Goal: Information Seeking & Learning: Find specific fact

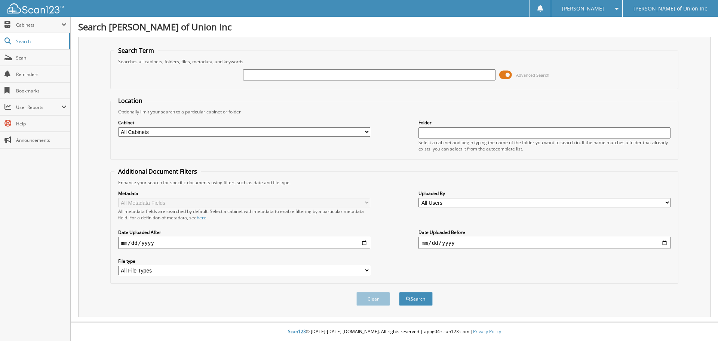
click at [257, 77] on input "text" at bounding box center [369, 74] width 252 height 11
type input "687888"
click at [222, 131] on select "All Cabinets ACCOUNTS PAYABLE CAR DEALS CASHIER REPORTS EMPLOYEE HANDBOOK FORMS…" at bounding box center [244, 131] width 252 height 9
select select "1850"
click at [118, 127] on select "All Cabinets ACCOUNTS PAYABLE CAR DEALS CASHIER REPORTS EMPLOYEE HANDBOOK FORMS…" at bounding box center [244, 131] width 252 height 9
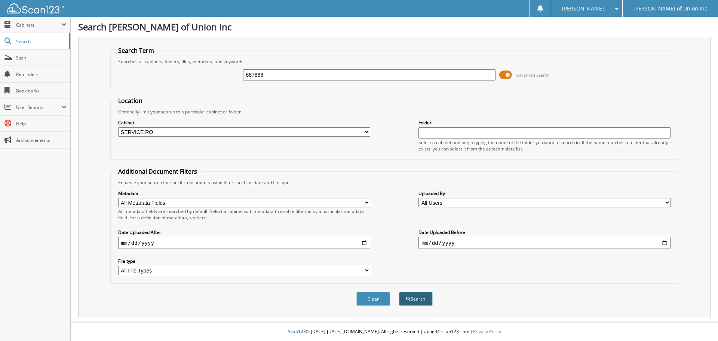
click at [422, 300] on button "Search" at bounding box center [416, 299] width 34 height 14
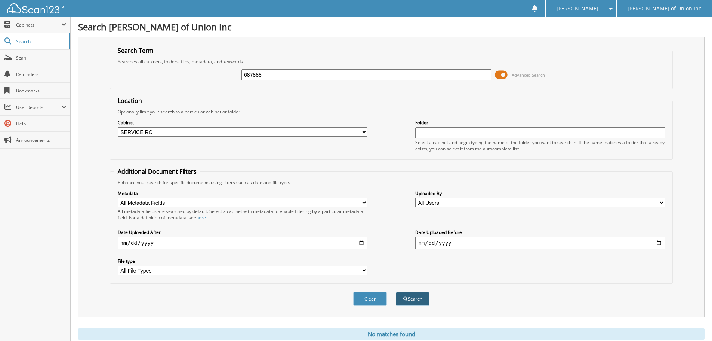
click at [422, 302] on button "Search" at bounding box center [413, 299] width 34 height 14
click at [408, 298] on button "Search" at bounding box center [413, 299] width 34 height 14
click at [23, 59] on span "Scan" at bounding box center [41, 58] width 50 height 6
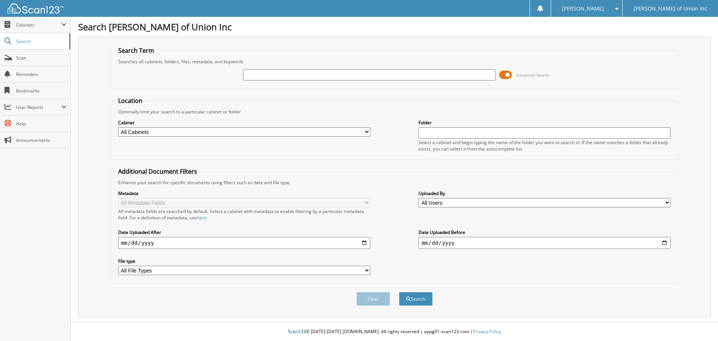
click at [251, 76] on input "text" at bounding box center [369, 74] width 252 height 11
type input "687888"
click at [248, 132] on select "All Cabinets ACCOUNTS PAYABLE CAR DEALS CASHIER REPORTS EMPLOYEE HANDBOOK FORMS…" at bounding box center [244, 131] width 252 height 9
select select "1850"
click at [118, 127] on select "All Cabinets ACCOUNTS PAYABLE CAR DEALS CASHIER REPORTS EMPLOYEE HANDBOOK FORMS…" at bounding box center [244, 131] width 252 height 9
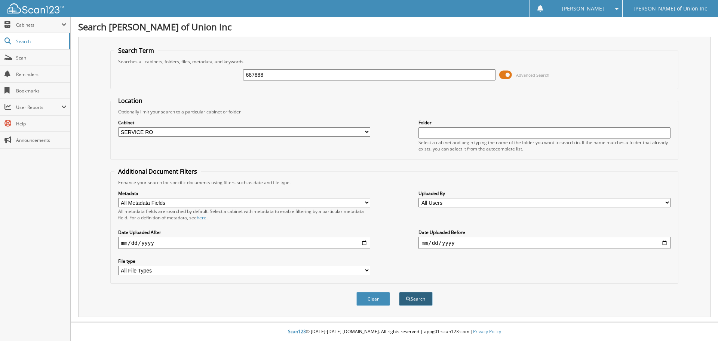
click at [413, 297] on button "Search" at bounding box center [416, 299] width 34 height 14
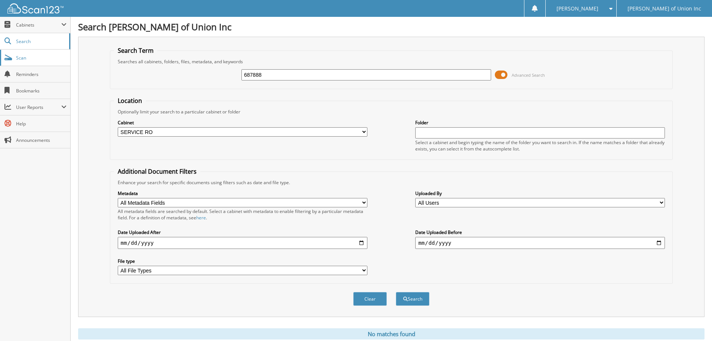
click at [22, 58] on span "Scan" at bounding box center [41, 58] width 50 height 6
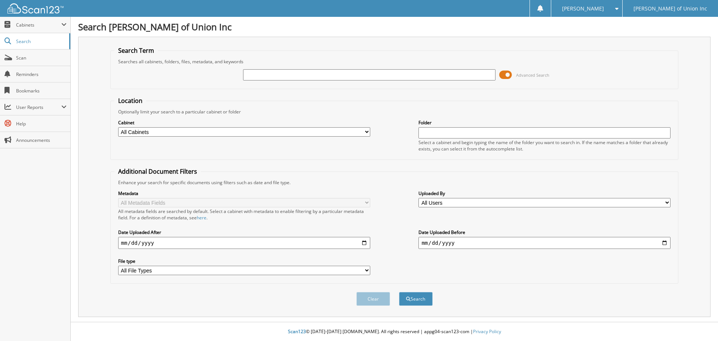
click at [269, 76] on input "text" at bounding box center [369, 74] width 252 height 11
type input "687888"
click at [204, 132] on select "All Cabinets ACCOUNTS PAYABLE CAR DEALS CASHIER REPORTS EMPLOYEE HANDBOOK FORMS…" at bounding box center [244, 131] width 252 height 9
select select "1850"
click at [118, 127] on select "All Cabinets ACCOUNTS PAYABLE CAR DEALS CASHIER REPORTS EMPLOYEE HANDBOOK FORMS…" at bounding box center [244, 131] width 252 height 9
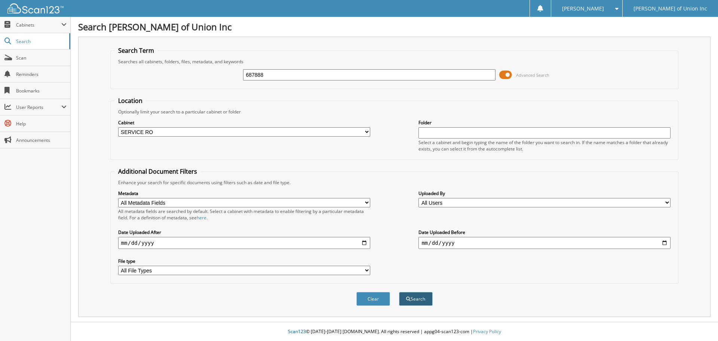
click at [420, 300] on button "Search" at bounding box center [416, 299] width 34 height 14
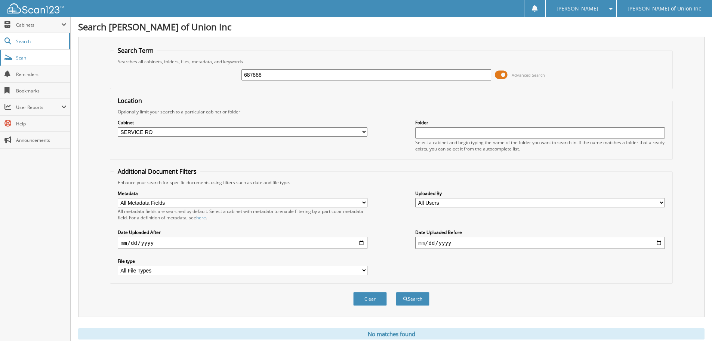
click at [26, 60] on span "Scan" at bounding box center [41, 58] width 50 height 6
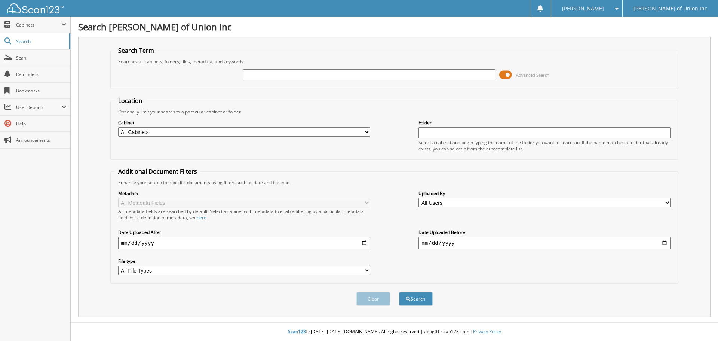
click at [270, 73] on input "text" at bounding box center [369, 74] width 252 height 11
type input "687888"
click at [167, 128] on select "All Cabinets ACCOUNTS PAYABLE CAR DEALS CASHIER REPORTS EMPLOYEE HANDBOOK FORMS…" at bounding box center [244, 131] width 252 height 9
select select "1850"
click at [118, 127] on select "All Cabinets ACCOUNTS PAYABLE CAR DEALS CASHIER REPORTS EMPLOYEE HANDBOOK FORMS…" at bounding box center [244, 131] width 252 height 9
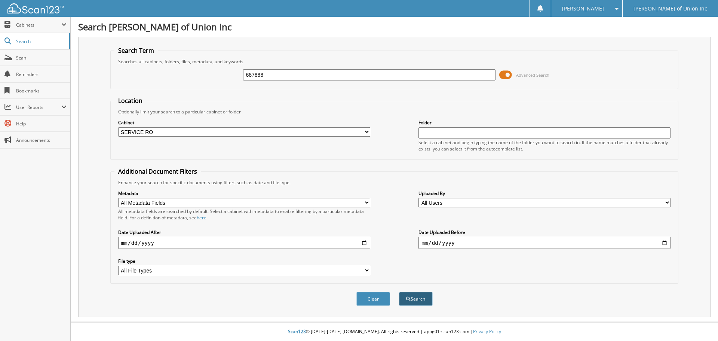
click at [418, 298] on button "Search" at bounding box center [416, 299] width 34 height 14
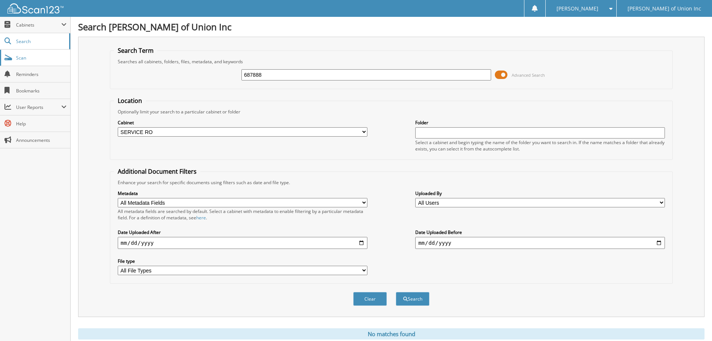
click at [19, 58] on span "Scan" at bounding box center [41, 58] width 50 height 6
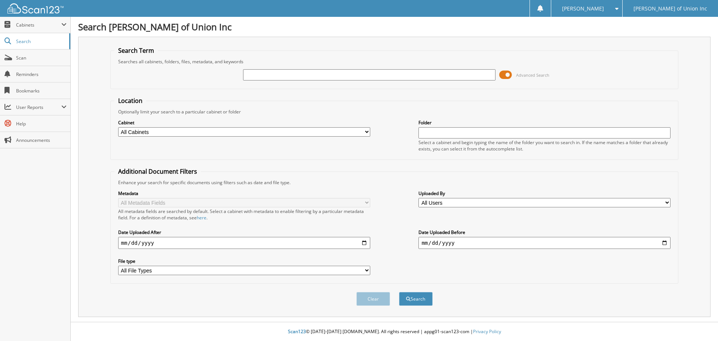
click at [253, 74] on input "text" at bounding box center [369, 74] width 252 height 11
type input "687888"
click at [184, 129] on select "All Cabinets ACCOUNTS PAYABLE CAR DEALS CASHIER REPORTS EMPLOYEE HANDBOOK FORMS…" at bounding box center [244, 131] width 252 height 9
select select "1850"
click at [118, 127] on select "All Cabinets ACCOUNTS PAYABLE CAR DEALS CASHIER REPORTS EMPLOYEE HANDBOOK FORMS…" at bounding box center [244, 131] width 252 height 9
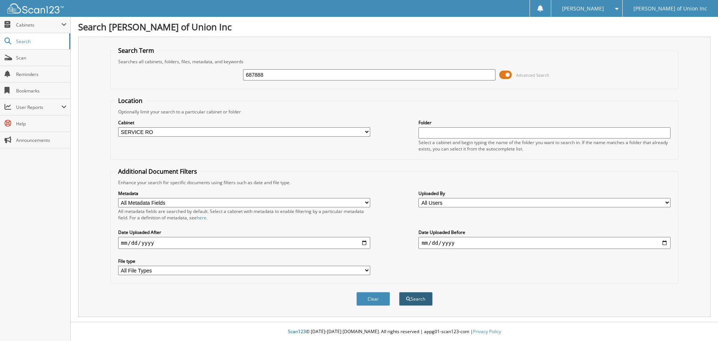
click at [417, 298] on button "Search" at bounding box center [416, 299] width 34 height 14
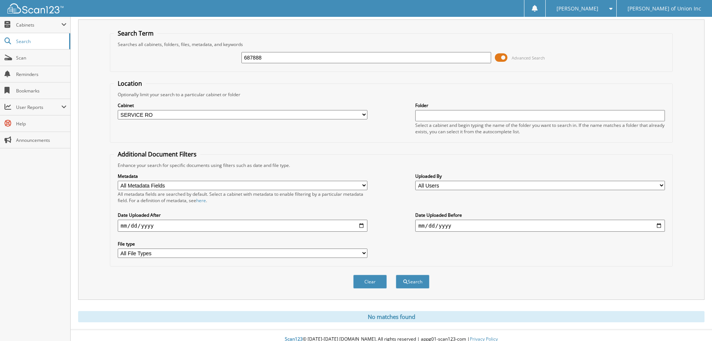
scroll to position [25, 0]
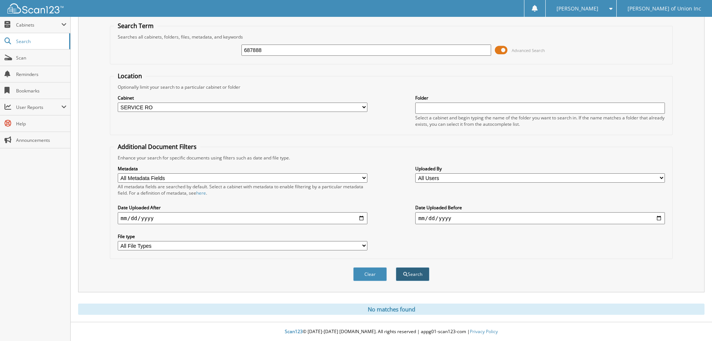
click at [411, 274] on button "Search" at bounding box center [413, 274] width 34 height 14
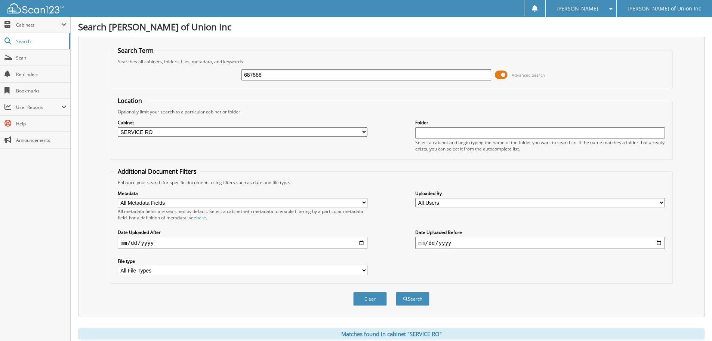
click at [289, 75] on input "687888" at bounding box center [367, 74] width 250 height 11
type input "687649"
click at [396, 292] on button "Search" at bounding box center [413, 299] width 34 height 14
click at [270, 80] on input "687649" at bounding box center [367, 74] width 250 height 11
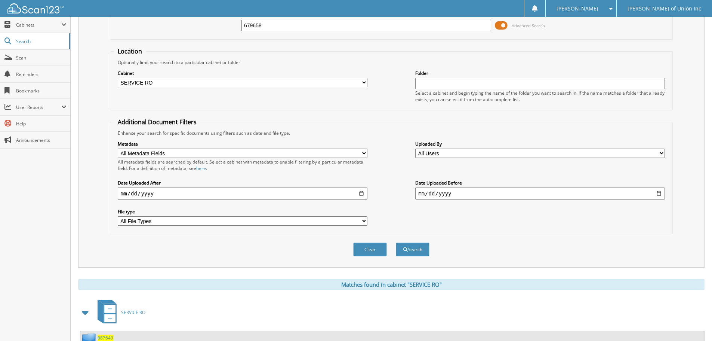
scroll to position [75, 0]
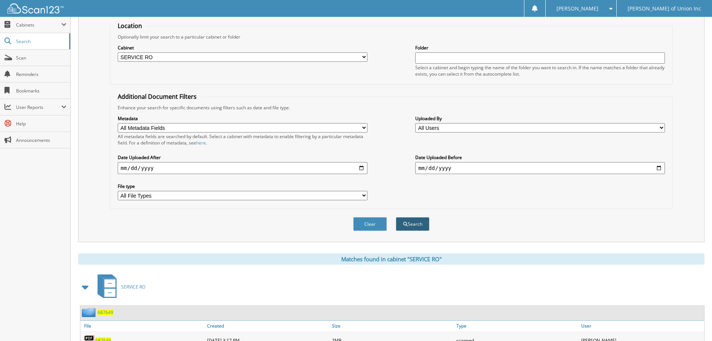
type input "679658"
click at [418, 225] on button "Search" at bounding box center [413, 224] width 34 height 14
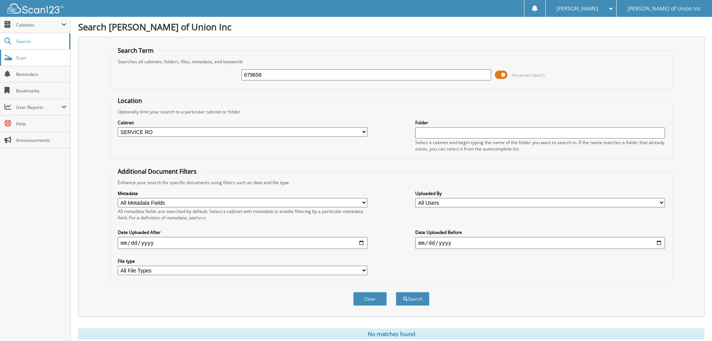
click at [21, 57] on span "Scan" at bounding box center [41, 58] width 50 height 6
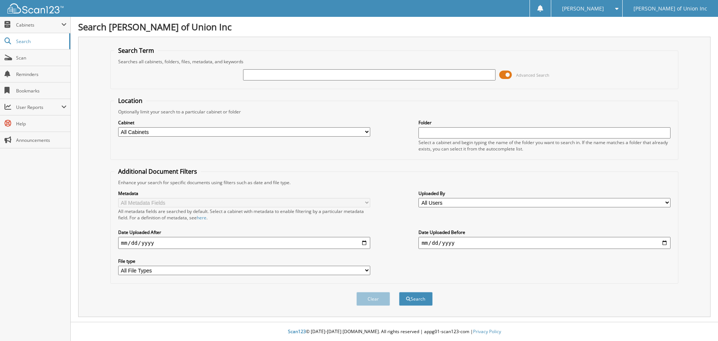
click at [249, 69] on div at bounding box center [369, 74] width 252 height 13
click at [252, 74] on input "text" at bounding box center [369, 74] width 252 height 11
type input "679658"
click at [248, 126] on div "Cabinet All Cabinets ACCOUNTS PAYABLE CAR DEALS CASHIER REPORTS EMPLOYEE HANDBO…" at bounding box center [244, 128] width 252 height 19
click at [217, 130] on select "All Cabinets ACCOUNTS PAYABLE CAR DEALS CASHIER REPORTS EMPLOYEE HANDBOOK FORMS…" at bounding box center [244, 131] width 252 height 9
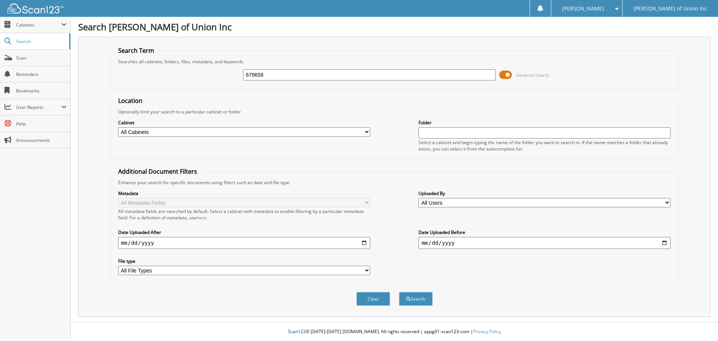
select select "1850"
click at [118, 127] on select "All Cabinets ACCOUNTS PAYABLE CAR DEALS CASHIER REPORTS EMPLOYEE HANDBOOK FORMS…" at bounding box center [244, 131] width 252 height 9
click at [423, 298] on button "Search" at bounding box center [416, 299] width 34 height 14
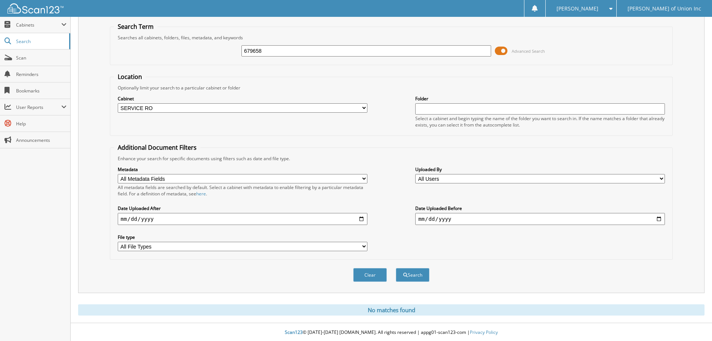
scroll to position [25, 0]
